Goal: Task Accomplishment & Management: Use online tool/utility

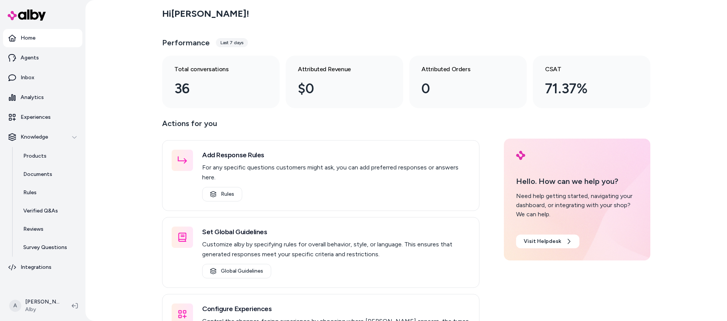
click at [358, 127] on p "Actions for you" at bounding box center [320, 126] width 317 height 18
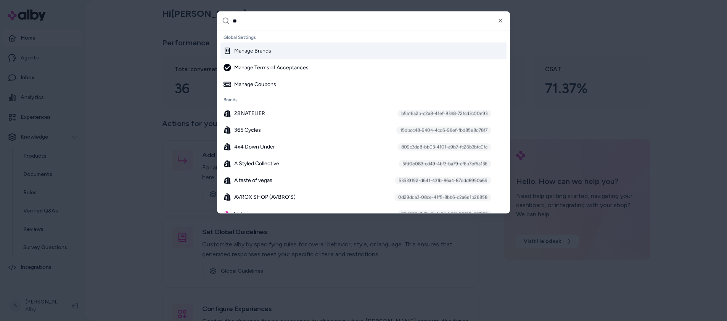
type input "***"
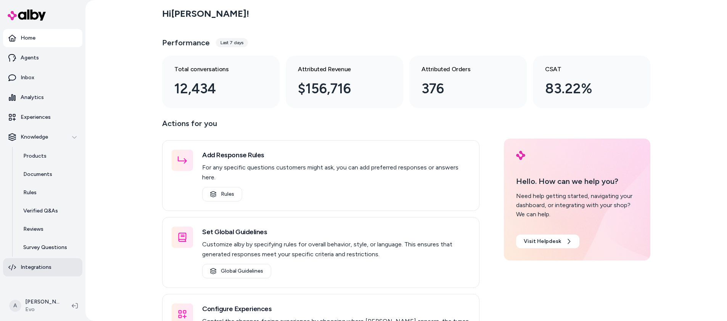
click at [31, 269] on p "Integrations" at bounding box center [36, 268] width 31 height 8
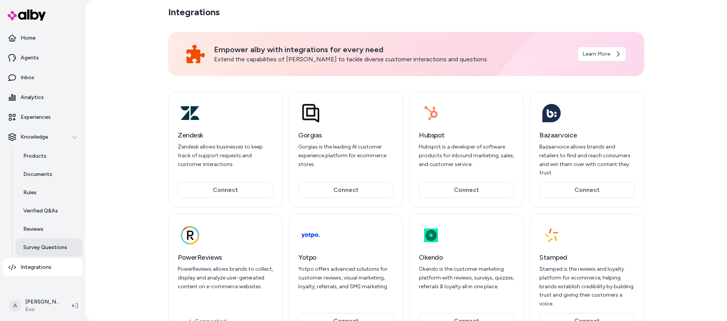
click at [41, 250] on p "Survey Questions" at bounding box center [45, 248] width 44 height 8
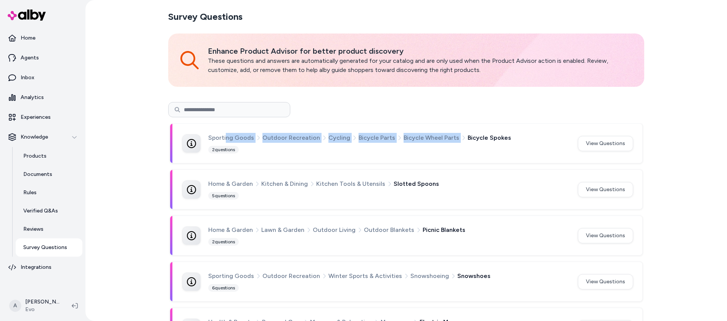
drag, startPoint x: 223, startPoint y: 138, endPoint x: 502, endPoint y: 135, distance: 279.2
click at [505, 130] on div "Sporting Goods Outdoor Recreation Cycling Bicycle Parts Bicycle Wheel Parts Bic…" at bounding box center [406, 143] width 472 height 39
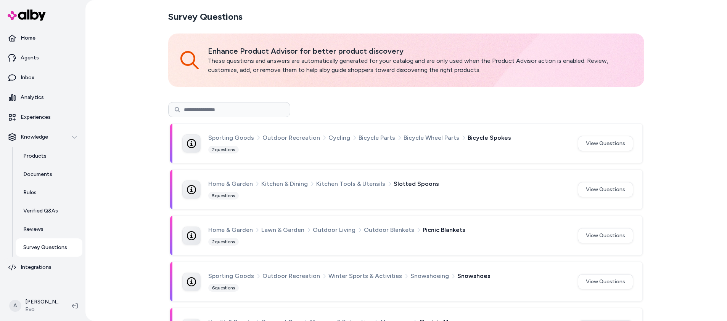
click at [502, 135] on div "Sporting Goods Outdoor Recreation Cycling Bicycle Parts Bicycle Wheel Parts Bic…" at bounding box center [388, 138] width 360 height 10
click at [612, 140] on button "View Questions" at bounding box center [605, 143] width 55 height 15
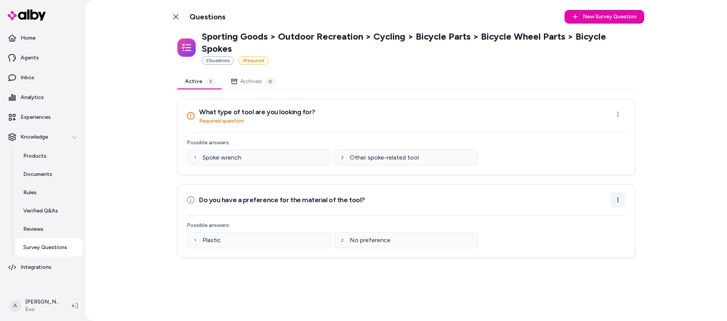
click at [618, 181] on html "Home Agents Inbox Analytics Experiences Knowledge Products Documents Rules Veri…" at bounding box center [363, 160] width 727 height 321
click at [601, 204] on div "Edit Question" at bounding box center [593, 205] width 63 height 12
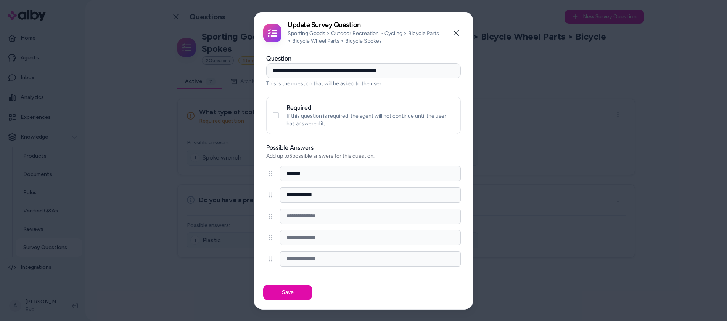
click at [325, 218] on input at bounding box center [370, 216] width 181 height 15
drag, startPoint x: 327, startPoint y: 233, endPoint x: 330, endPoint y: 254, distance: 21.1
click at [327, 233] on input at bounding box center [370, 237] width 181 height 15
drag, startPoint x: 331, startPoint y: 256, endPoint x: 333, endPoint y: 239, distance: 17.2
click at [331, 255] on input at bounding box center [370, 259] width 181 height 15
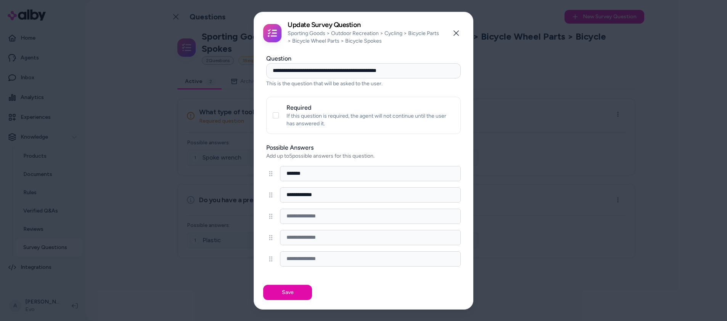
click at [333, 239] on input at bounding box center [370, 237] width 181 height 15
click at [335, 212] on input at bounding box center [370, 216] width 181 height 15
click at [325, 74] on input "**********" at bounding box center [363, 70] width 194 height 15
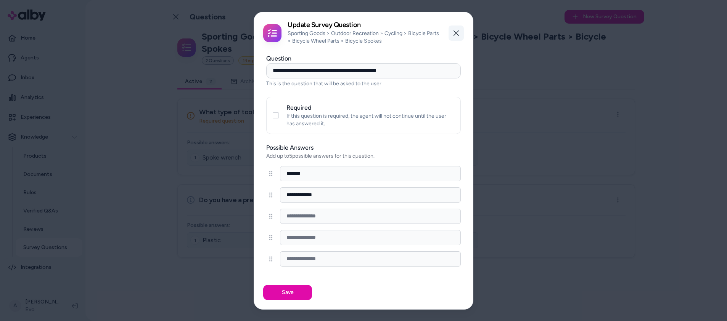
click at [459, 31] on button "Close" at bounding box center [455, 33] width 15 height 15
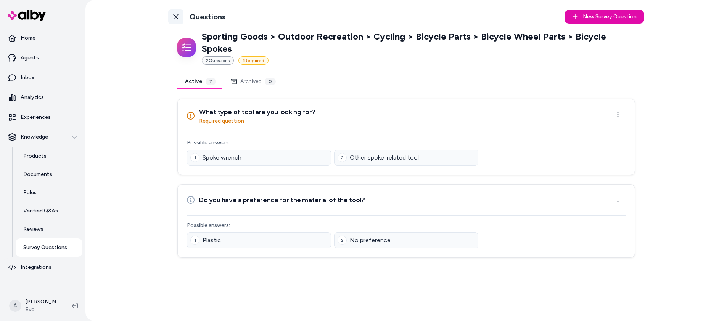
click at [180, 18] on link "Back to Categories" at bounding box center [175, 16] width 15 height 15
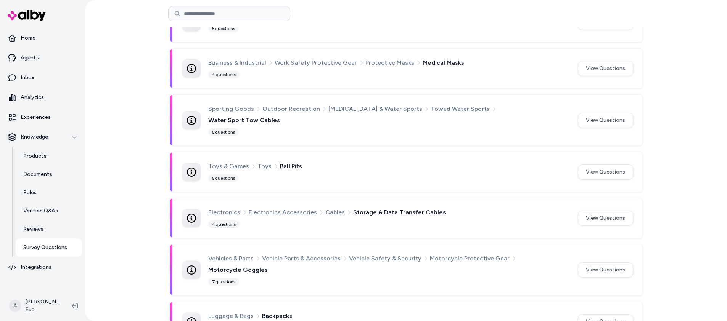
scroll to position [2094, 0]
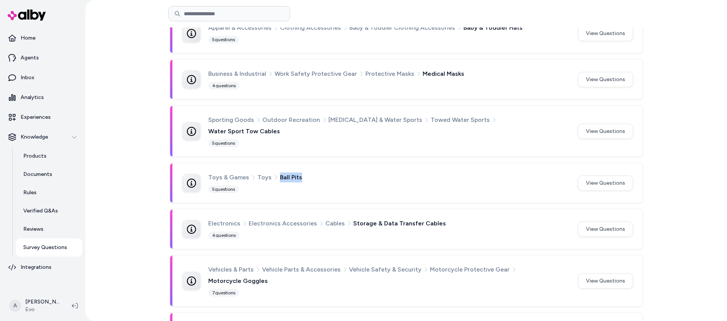
drag, startPoint x: 274, startPoint y: 143, endPoint x: 304, endPoint y: 145, distance: 29.4
click at [304, 173] on div "Toys & Games Toys Ball Pits" at bounding box center [388, 178] width 360 height 10
drag, startPoint x: 206, startPoint y: 143, endPoint x: 300, endPoint y: 143, distance: 94.2
click at [300, 173] on div "Toys & Games Toys Ball Pits" at bounding box center [388, 178] width 360 height 10
click at [231, 173] on span "Toys & Games" at bounding box center [228, 178] width 41 height 10
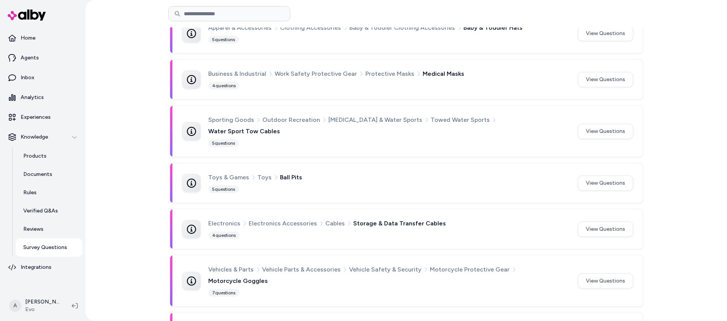
click at [229, 173] on span "Toys & Games" at bounding box center [228, 178] width 41 height 10
drag, startPoint x: 207, startPoint y: 143, endPoint x: 317, endPoint y: 141, distance: 109.5
click at [317, 173] on div "Toys & Games Toys Ball Pits" at bounding box center [388, 178] width 360 height 10
click at [284, 173] on span "Ball Pits" at bounding box center [291, 178] width 22 height 10
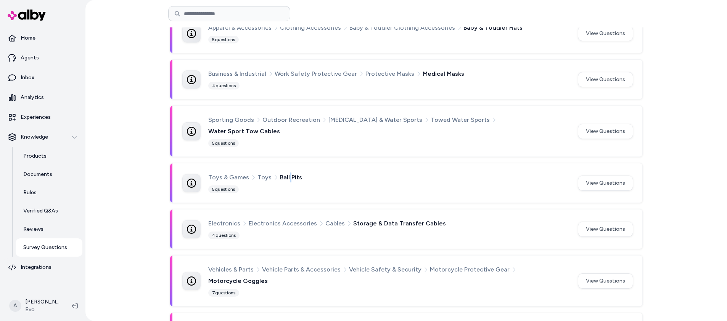
click at [284, 173] on span "Ball Pits" at bounding box center [291, 178] width 22 height 10
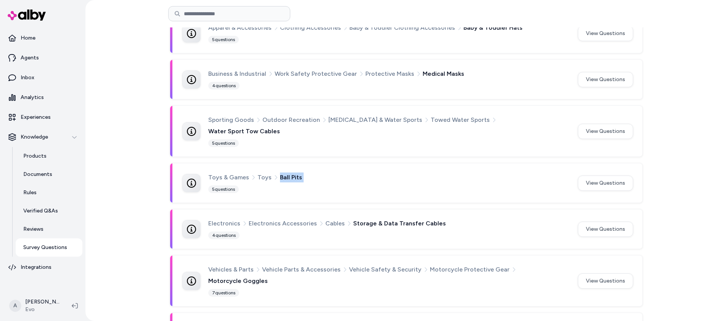
click at [284, 173] on span "Ball Pits" at bounding box center [291, 178] width 22 height 10
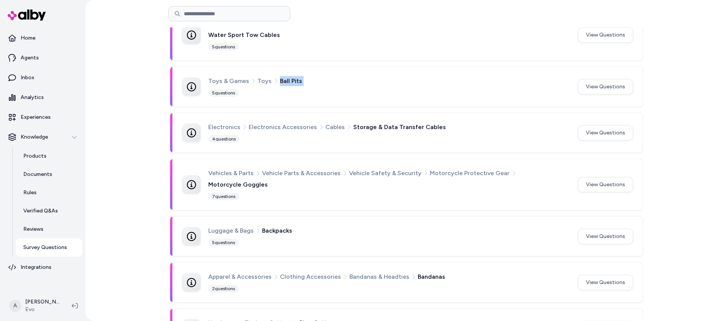
scroll to position [2216, 0]
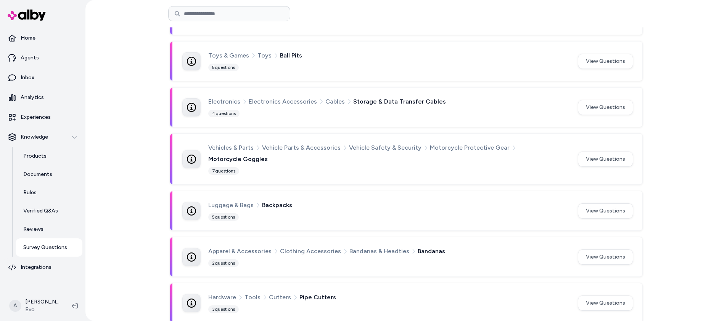
click at [281, 201] on span "Backpacks" at bounding box center [277, 206] width 30 height 10
drag, startPoint x: 207, startPoint y: 159, endPoint x: 329, endPoint y: 163, distance: 121.7
click at [329, 201] on div "Luggage & Bags Backpacks" at bounding box center [388, 206] width 360 height 10
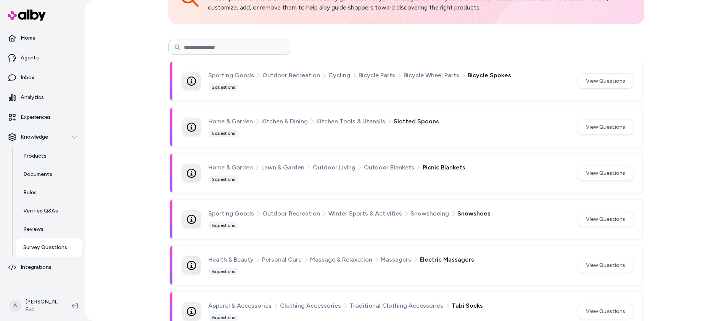
scroll to position [65, 0]
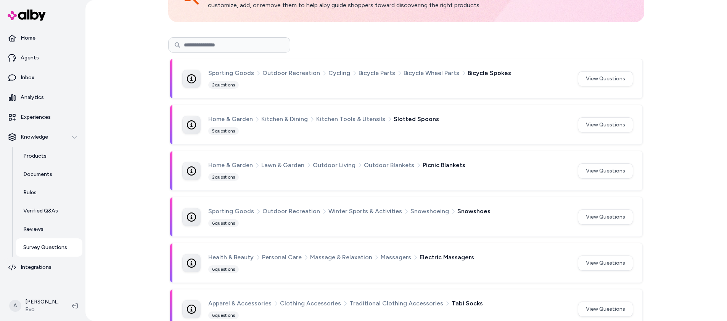
drag, startPoint x: 364, startPoint y: 76, endPoint x: 493, endPoint y: 82, distance: 129.4
click at [364, 76] on span "Bicycle Parts" at bounding box center [376, 73] width 37 height 10
click at [602, 79] on button "View Questions" at bounding box center [605, 78] width 55 height 15
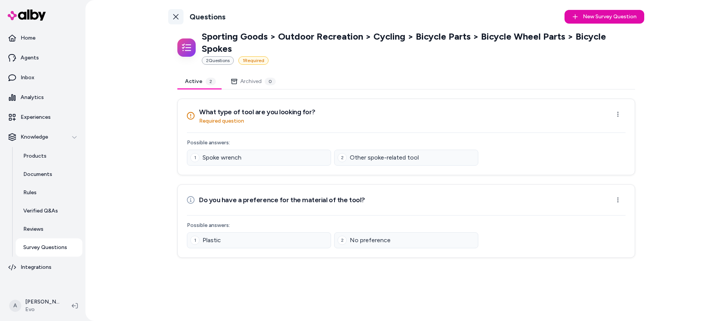
click at [177, 17] on icon at bounding box center [176, 17] width 6 height 6
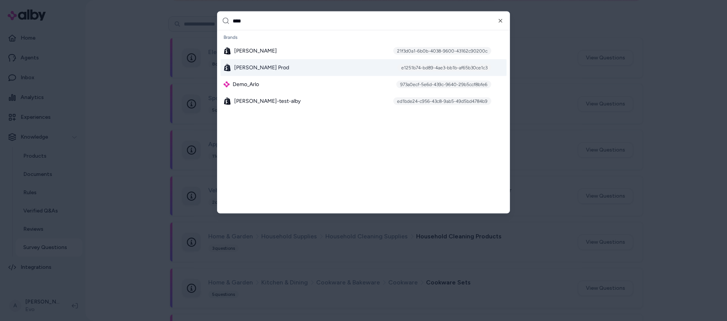
type input "****"
click at [284, 67] on div "Arlo Prod e1251b74-bd89-4ae3-bb1b-af65b30ce1c3" at bounding box center [363, 67] width 286 height 17
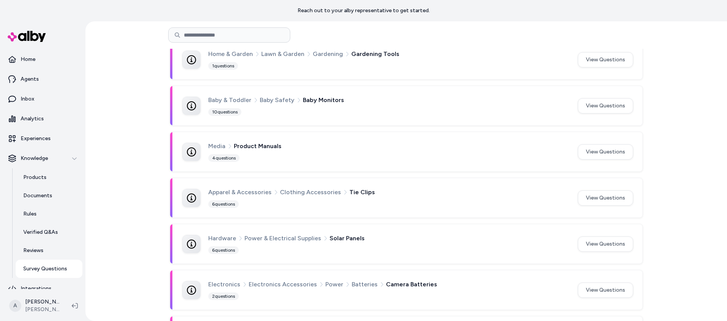
scroll to position [146, 0]
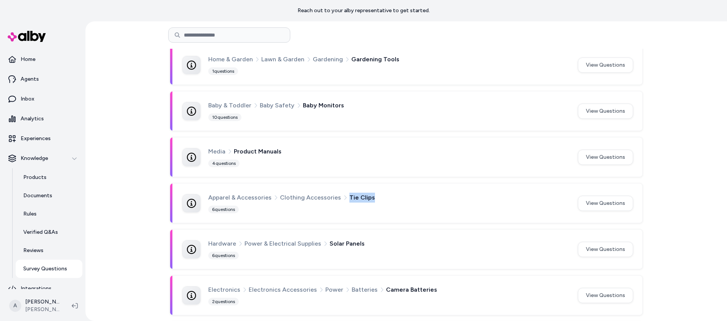
drag, startPoint x: 347, startPoint y: 198, endPoint x: 367, endPoint y: 198, distance: 19.5
click at [367, 198] on div "Apparel & Accessories Clothing Accessories Tie Clips" at bounding box center [388, 198] width 360 height 10
drag, startPoint x: 206, startPoint y: 199, endPoint x: 419, endPoint y: 197, distance: 213.2
click at [419, 197] on div "Apparel & Accessories Clothing Accessories Tie Clips" at bounding box center [388, 198] width 360 height 10
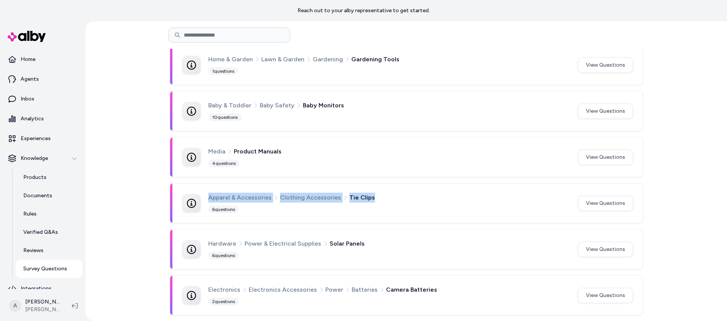
click at [419, 197] on div "Apparel & Accessories Clothing Accessories Tie Clips" at bounding box center [388, 198] width 360 height 10
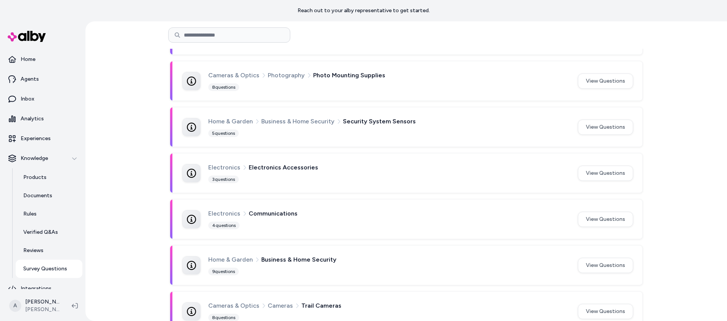
scroll to position [1666, 0]
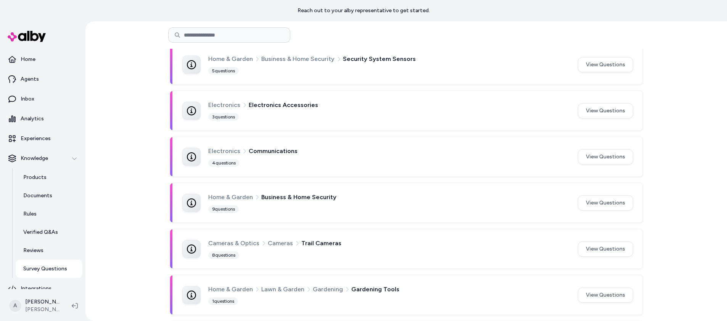
click at [367, 292] on span "Gardening Tools" at bounding box center [375, 290] width 48 height 10
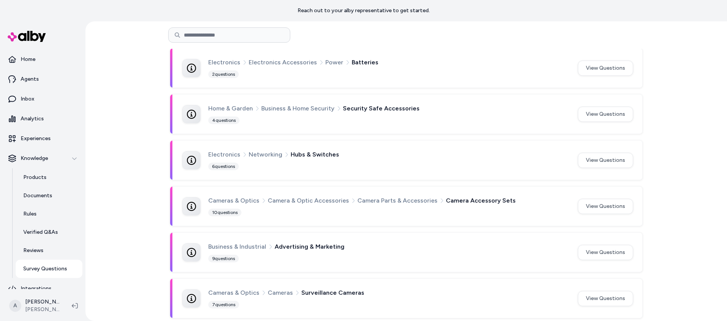
scroll to position [0, 0]
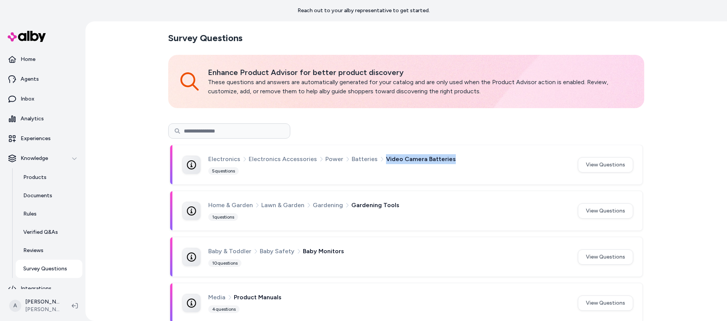
drag, startPoint x: 378, startPoint y: 161, endPoint x: 455, endPoint y: 156, distance: 76.8
click at [455, 156] on div "Electronics Electronics Accessories Power Batteries Video Camera Batteries" at bounding box center [388, 159] width 360 height 10
drag, startPoint x: 397, startPoint y: 160, endPoint x: 382, endPoint y: 159, distance: 14.5
click at [397, 160] on span "Video Camera Batteries" at bounding box center [421, 159] width 70 height 10
drag, startPoint x: 379, startPoint y: 159, endPoint x: 478, endPoint y: 158, distance: 98.4
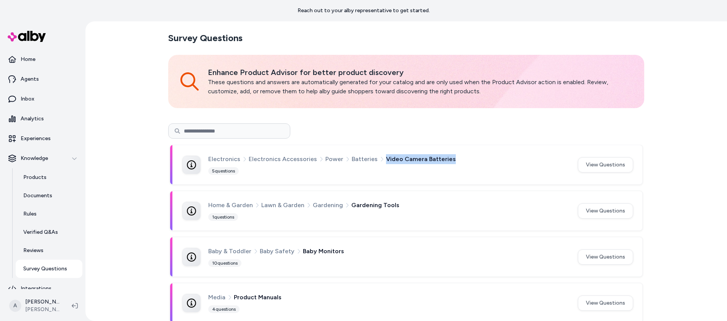
click at [478, 158] on div "Electronics Electronics Accessories Power Batteries Video Camera Batteries" at bounding box center [388, 159] width 360 height 10
click at [599, 163] on button "View Questions" at bounding box center [605, 164] width 55 height 15
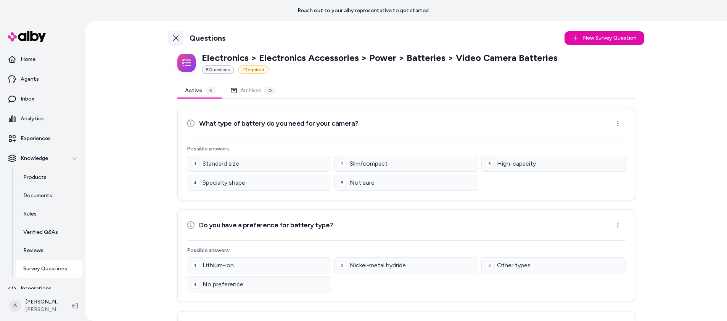
click at [176, 38] on icon at bounding box center [176, 38] width 6 height 6
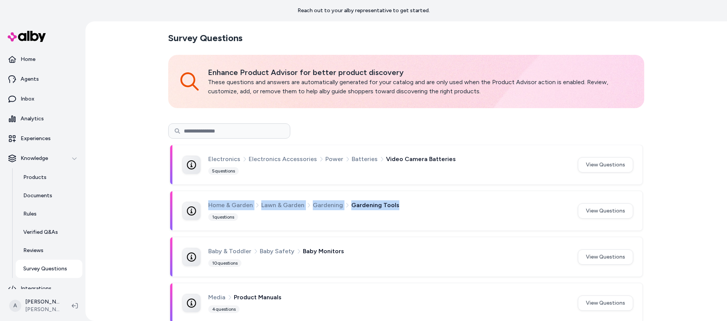
drag, startPoint x: 207, startPoint y: 206, endPoint x: 394, endPoint y: 205, distance: 186.9
click at [394, 205] on div "Home & Garden Lawn & Garden Gardening Gardening Tools" at bounding box center [388, 206] width 360 height 10
click at [390, 204] on div "Home & Garden Lawn & Garden Gardening Gardening Tools" at bounding box center [388, 206] width 360 height 10
drag, startPoint x: 394, startPoint y: 204, endPoint x: 345, endPoint y: 207, distance: 48.9
click at [345, 207] on div "Home & Garden Lawn & Garden Gardening Gardening Tools" at bounding box center [388, 206] width 360 height 10
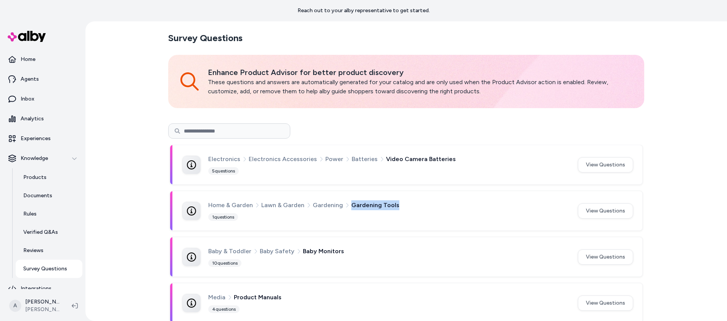
click at [351, 207] on span "Gardening Tools" at bounding box center [375, 206] width 48 height 10
drag, startPoint x: 206, startPoint y: 207, endPoint x: 399, endPoint y: 206, distance: 193.0
click at [399, 206] on div "Home & Garden Lawn & Garden Gardening Gardening Tools" at bounding box center [388, 206] width 360 height 10
click at [369, 209] on span "Gardening Tools" at bounding box center [375, 206] width 48 height 10
click at [408, 205] on div "Home & Garden Lawn & Garden Gardening Gardening Tools" at bounding box center [388, 206] width 360 height 10
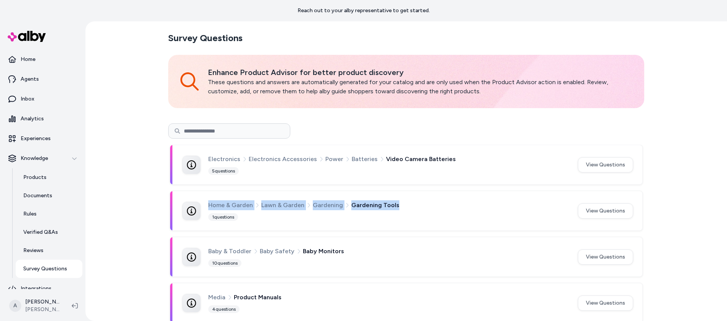
drag, startPoint x: 359, startPoint y: 205, endPoint x: 205, endPoint y: 206, distance: 154.1
click at [205, 206] on div "Home & Garden Lawn & Garden Gardening Gardening Tools 1 questions" at bounding box center [375, 211] width 386 height 21
drag, startPoint x: 207, startPoint y: 206, endPoint x: 412, endPoint y: 206, distance: 204.8
click at [412, 206] on div "Home & Garden Lawn & Garden Gardening Gardening Tools" at bounding box center [388, 206] width 360 height 10
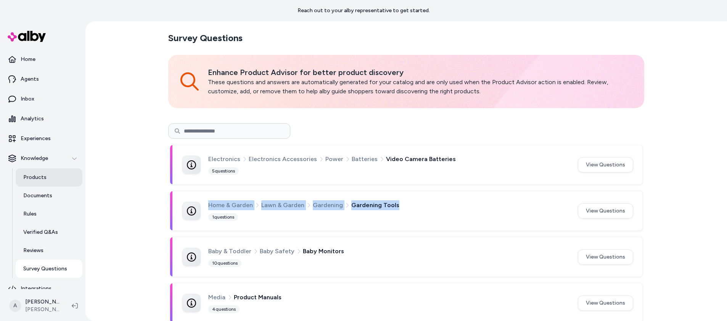
click at [54, 172] on link "Products" at bounding box center [49, 178] width 67 height 18
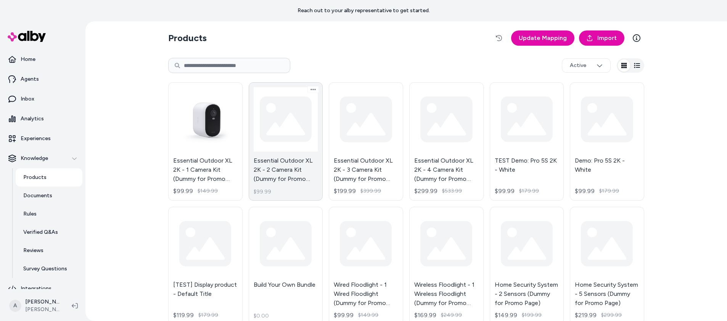
click at [272, 161] on link "Essential Outdoor XL 2K - 2 Camera Kit (Dummy for Promo Page) $99.99" at bounding box center [286, 141] width 74 height 119
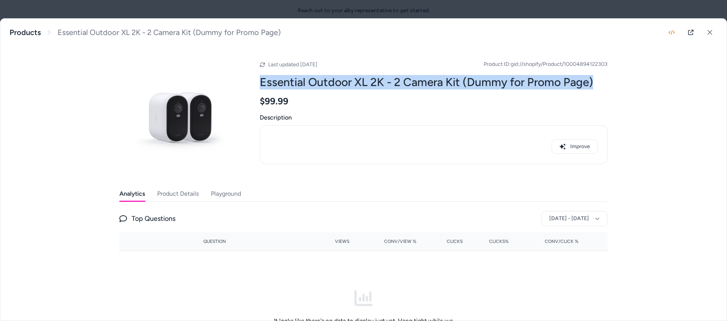
drag, startPoint x: 268, startPoint y: 82, endPoint x: 598, endPoint y: 85, distance: 329.9
click at [598, 85] on h2 "Essential Outdoor XL 2K - 2 Camera Kit (Dummy for Promo Page)" at bounding box center [434, 82] width 348 height 14
click at [179, 191] on button "Product Details" at bounding box center [178, 193] width 42 height 15
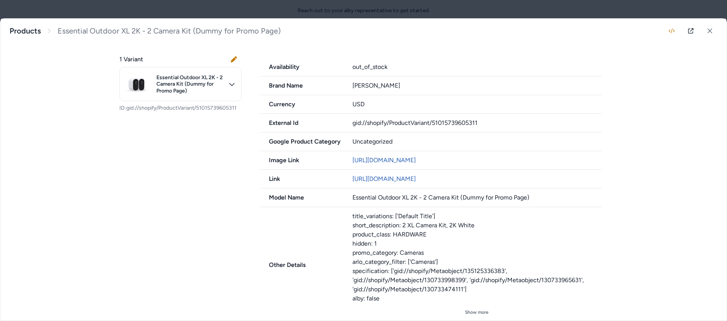
scroll to position [166, 0]
click at [289, 219] on div "Other Details title_variations: ['Default Title'] short_description: 2 XL Camer…" at bounding box center [431, 265] width 342 height 116
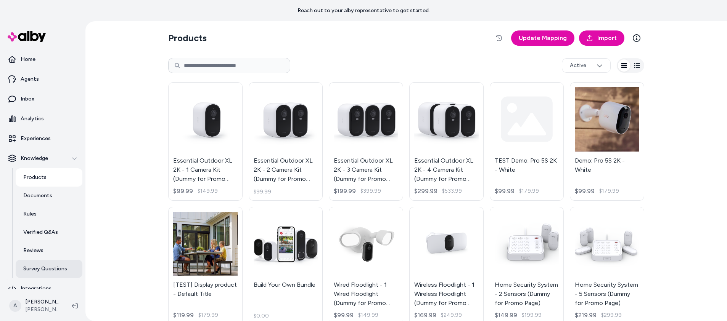
click at [33, 273] on link "Survey Questions" at bounding box center [49, 269] width 67 height 18
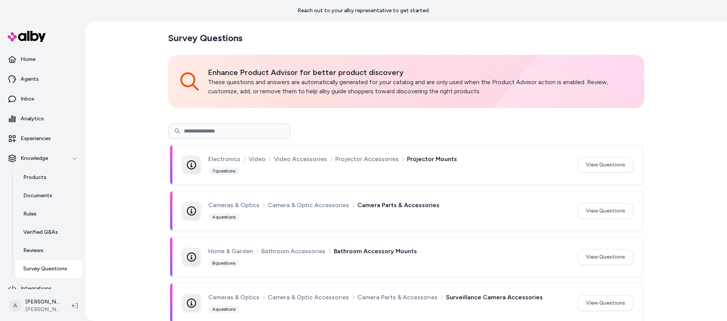
click at [411, 158] on span "Projector Mounts" at bounding box center [432, 159] width 50 height 10
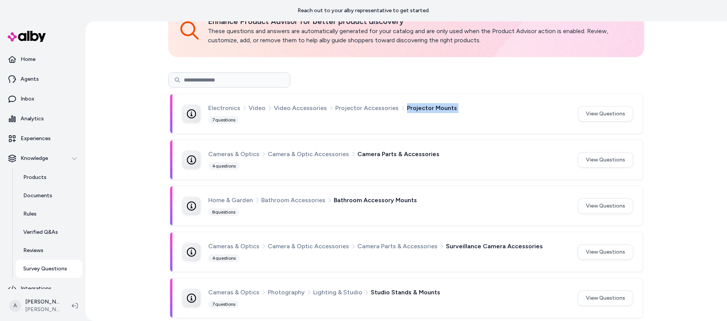
scroll to position [57, 0]
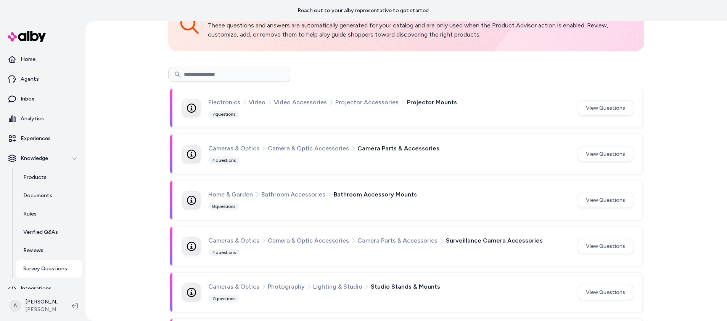
click at [389, 153] on span "Camera Parts & Accessories" at bounding box center [398, 149] width 82 height 10
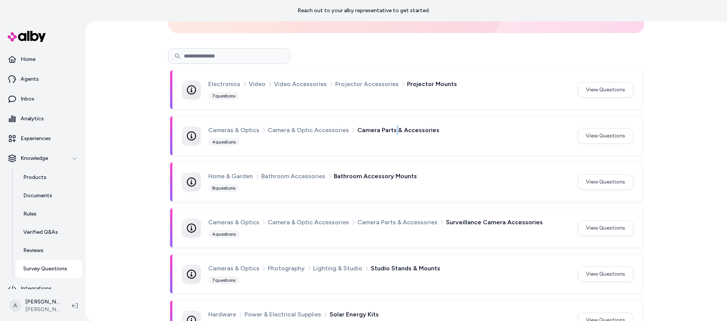
scroll to position [122, 0]
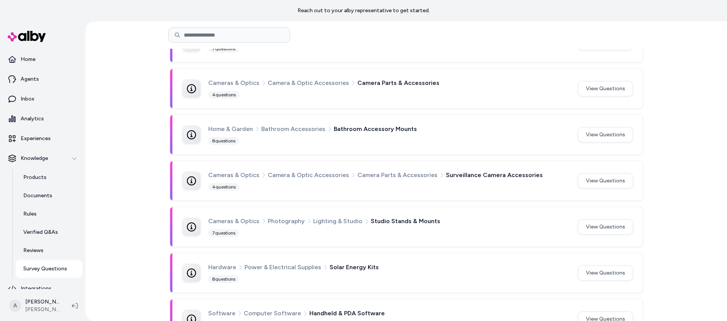
click at [376, 129] on span "Bathroom Accessory Mounts" at bounding box center [375, 129] width 83 height 10
click at [493, 175] on span "Surveillance Camera Accessories" at bounding box center [494, 175] width 97 height 10
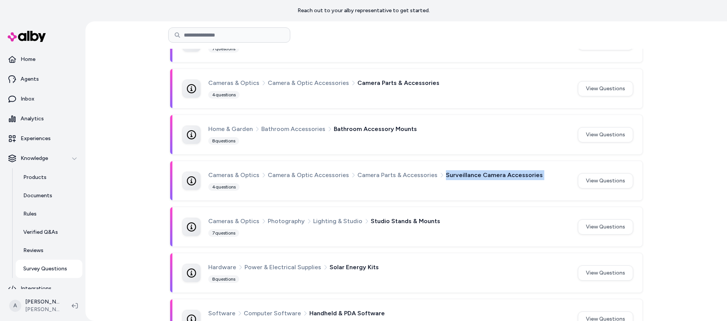
click at [493, 175] on span "Surveillance Camera Accessories" at bounding box center [494, 175] width 97 height 10
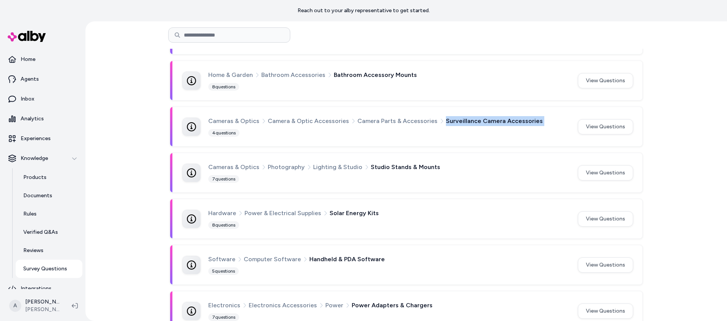
scroll to position [186, 0]
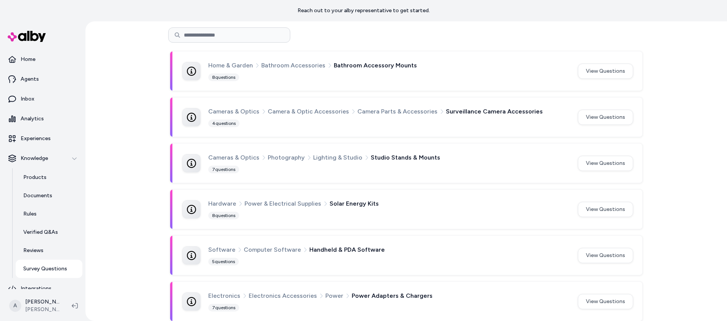
click at [356, 66] on span "Bathroom Accessory Mounts" at bounding box center [375, 66] width 83 height 10
drag, startPoint x: 207, startPoint y: 66, endPoint x: 250, endPoint y: 66, distance: 43.1
click at [250, 66] on span "Home & Garden" at bounding box center [230, 66] width 45 height 10
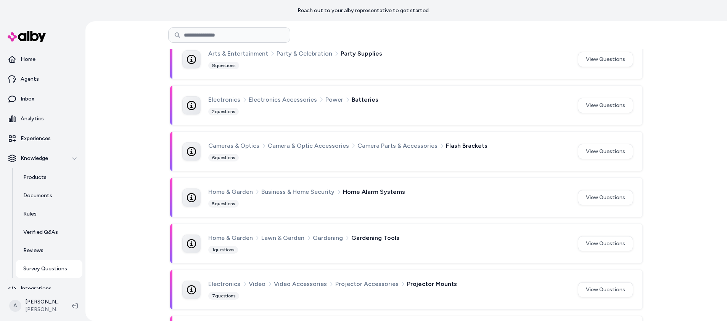
scroll to position [1212, 0]
drag, startPoint x: 219, startPoint y: 53, endPoint x: 378, endPoint y: 52, distance: 159.4
click at [378, 52] on div "Arts & Entertainment Party & Celebration Party Supplies" at bounding box center [388, 55] width 360 height 10
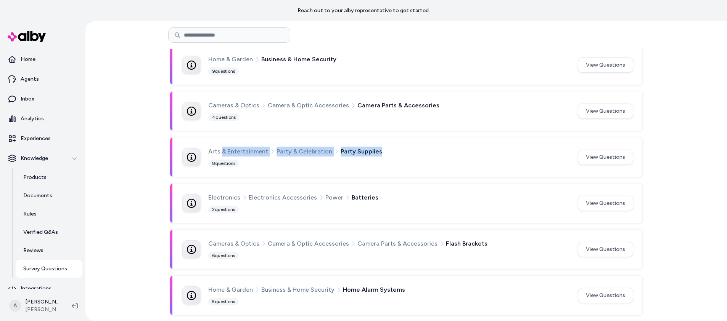
scroll to position [1109, 0]
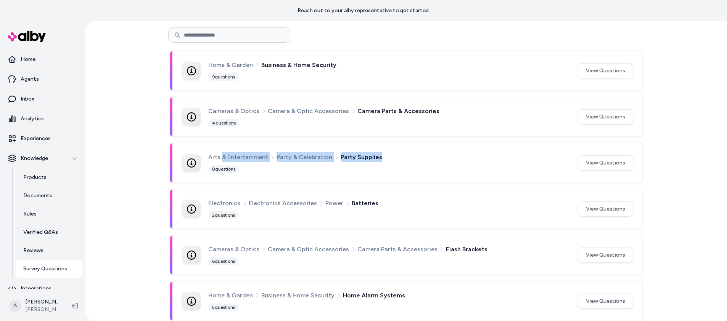
click at [358, 162] on span "Party Supplies" at bounding box center [362, 158] width 42 height 10
click at [357, 157] on span "Party Supplies" at bounding box center [362, 158] width 42 height 10
click at [356, 162] on span "Party Supplies" at bounding box center [362, 158] width 42 height 10
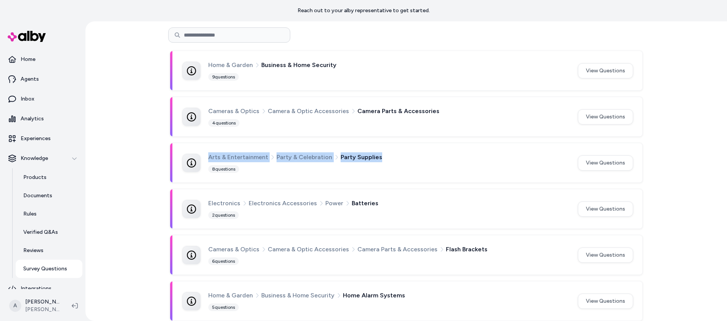
drag, startPoint x: 209, startPoint y: 158, endPoint x: 378, endPoint y: 153, distance: 169.8
click at [378, 153] on div "Arts & Entertainment Party & Celebration Party Supplies" at bounding box center [388, 158] width 360 height 10
click at [376, 156] on div "Arts & Entertainment Party & Celebration Party Supplies" at bounding box center [388, 158] width 360 height 10
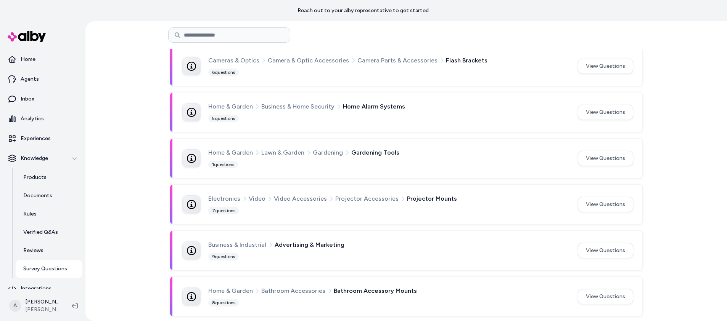
scroll to position [1153, 0]
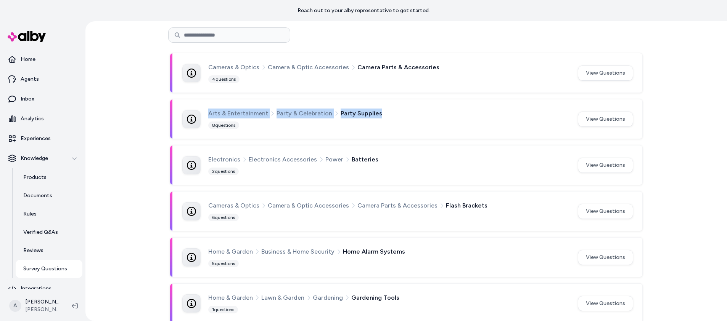
drag, startPoint x: 206, startPoint y: 113, endPoint x: 379, endPoint y: 114, distance: 173.1
click at [379, 114] on div "Arts & Entertainment Party & Celebration Party Supplies" at bounding box center [388, 114] width 360 height 10
click at [235, 109] on span "Arts & Entertainment" at bounding box center [238, 114] width 60 height 10
drag, startPoint x: 207, startPoint y: 113, endPoint x: 391, endPoint y: 113, distance: 183.8
click at [391, 113] on div "Arts & Entertainment Party & Celebration Party Supplies" at bounding box center [388, 114] width 360 height 10
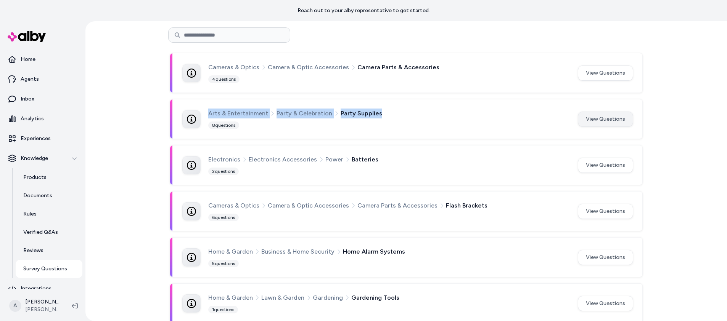
click at [616, 120] on button "View Questions" at bounding box center [605, 119] width 55 height 15
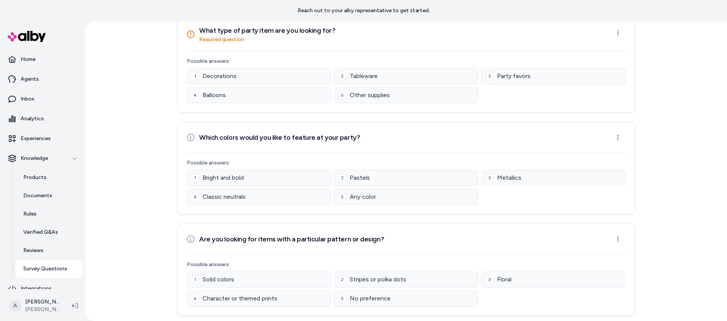
scroll to position [601, 0]
